Goal: Task Accomplishment & Management: Use online tool/utility

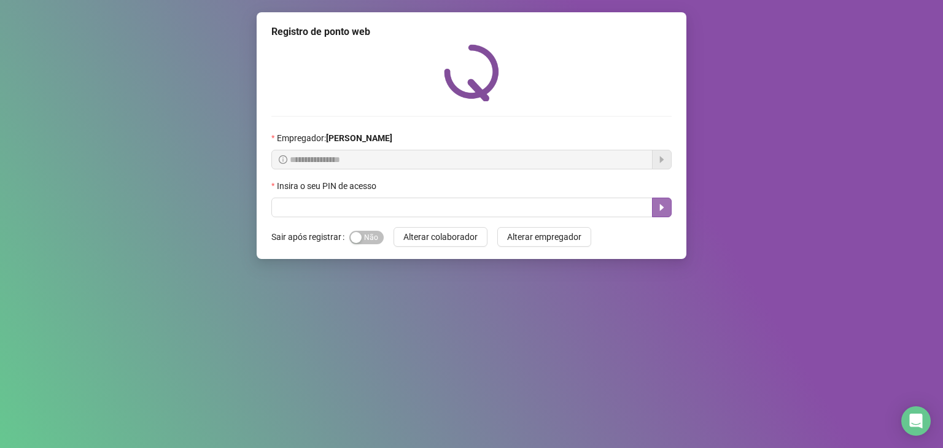
click at [662, 207] on icon "caret-right" at bounding box center [662, 207] width 4 height 7
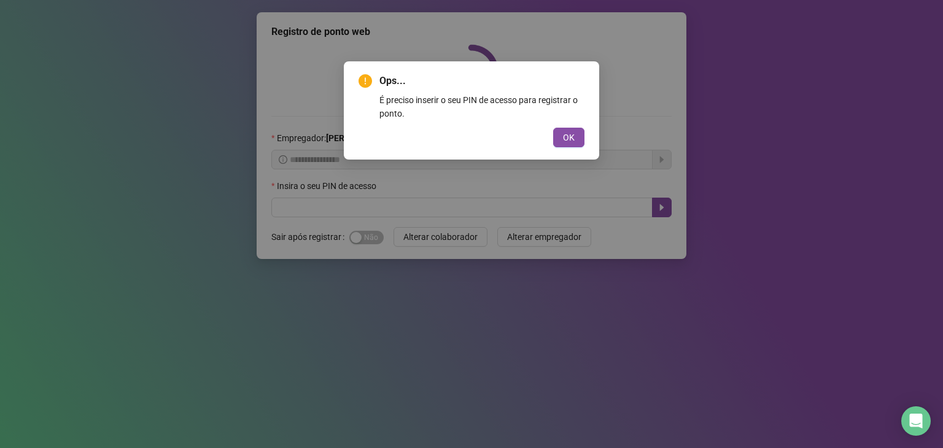
drag, startPoint x: 568, startPoint y: 138, endPoint x: 560, endPoint y: 143, distance: 9.9
click at [569, 139] on span "OK" at bounding box center [569, 138] width 12 height 14
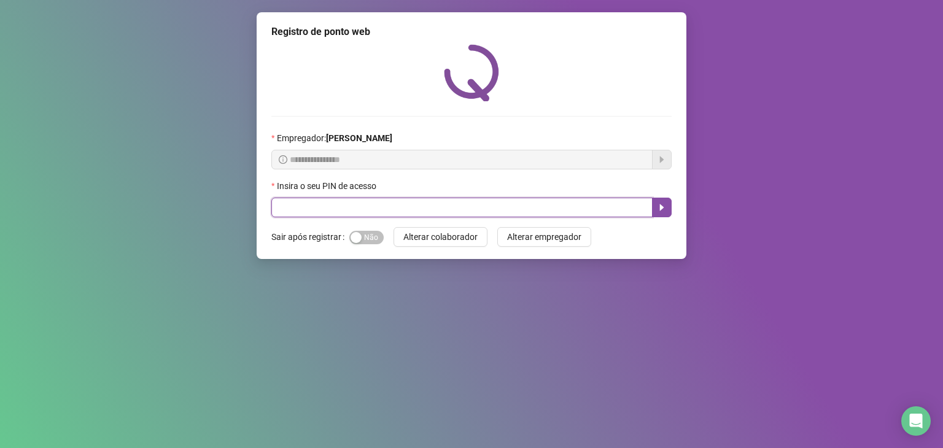
click at [425, 206] on input "text" at bounding box center [461, 208] width 381 height 20
type input "*****"
drag, startPoint x: 378, startPoint y: 211, endPoint x: 188, endPoint y: 199, distance: 190.0
click at [188, 199] on div "**********" at bounding box center [471, 224] width 943 height 448
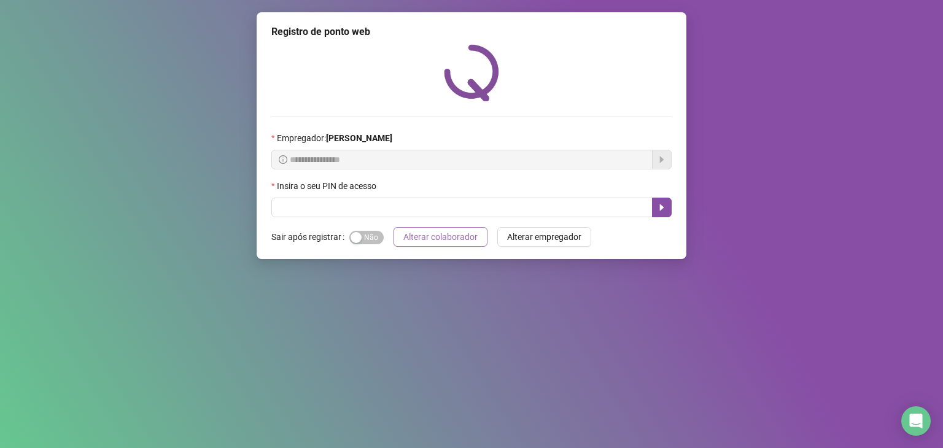
click at [411, 239] on span "Alterar colaborador" at bounding box center [440, 237] width 74 height 14
click at [434, 239] on span "Alterar colaborador" at bounding box center [440, 237] width 74 height 14
click at [660, 212] on icon "caret-right" at bounding box center [662, 208] width 10 height 10
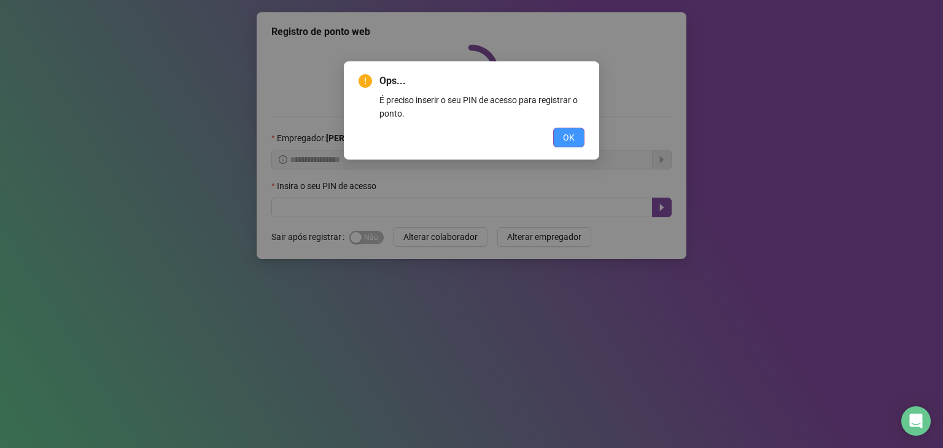
click at [560, 135] on button "OK" at bounding box center [568, 138] width 31 height 20
